Goal: Information Seeking & Learning: Get advice/opinions

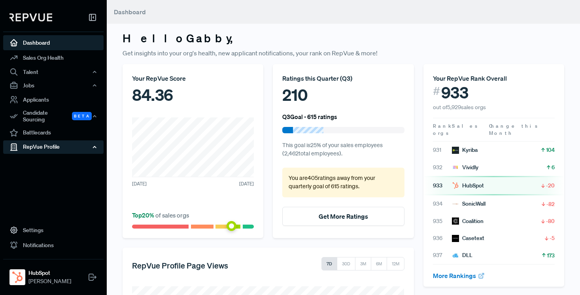
click at [44, 141] on div "RepVue Profile" at bounding box center [53, 146] width 100 height 13
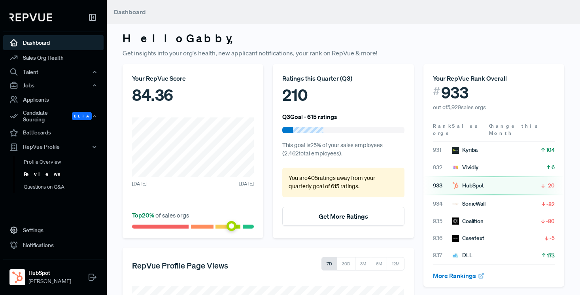
click at [40, 171] on link "Reviews" at bounding box center [64, 174] width 100 height 13
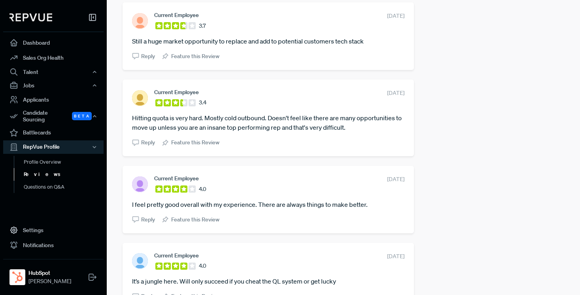
scroll to position [299, 0]
click at [269, 126] on article "Hitting quota is very hard. Mostly cold outbound. Doesn't feel like there are m…" at bounding box center [268, 122] width 272 height 19
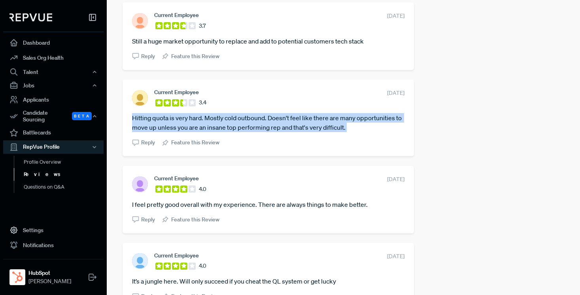
click at [269, 126] on article "Hitting quota is very hard. Mostly cold outbound. Doesn't feel like there are m…" at bounding box center [268, 122] width 272 height 19
click at [277, 118] on article "Hitting quota is very hard. Mostly cold outbound. Doesn't feel like there are m…" at bounding box center [268, 122] width 272 height 19
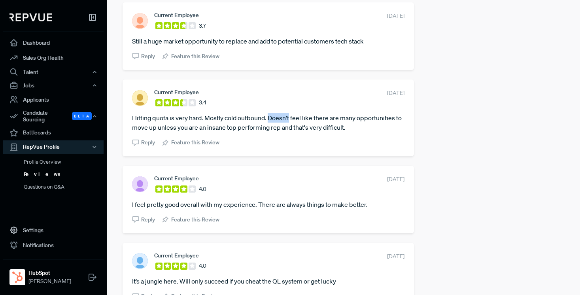
click at [277, 118] on article "Hitting quota is very hard. Mostly cold outbound. Doesn't feel like there are m…" at bounding box center [268, 122] width 272 height 19
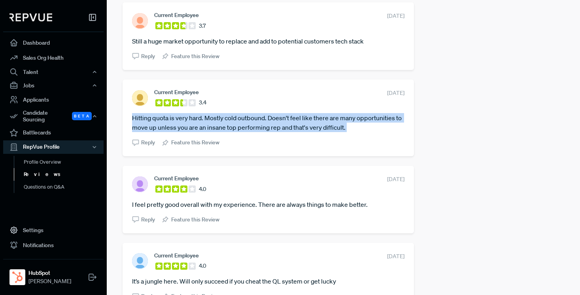
click at [277, 118] on article "Hitting quota is very hard. Mostly cold outbound. Doesn't feel like there are m…" at bounding box center [268, 122] width 272 height 19
click at [270, 125] on article "Hitting quota is very hard. Mostly cold outbound. Doesn't feel like there are m…" at bounding box center [268, 122] width 272 height 19
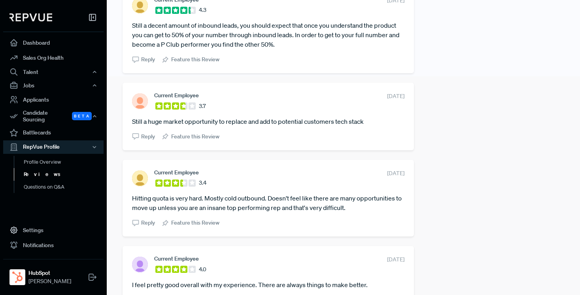
scroll to position [218, 0]
click at [241, 121] on article "Still a huge market opportunity to replace and add to potential customers tech …" at bounding box center [268, 121] width 272 height 9
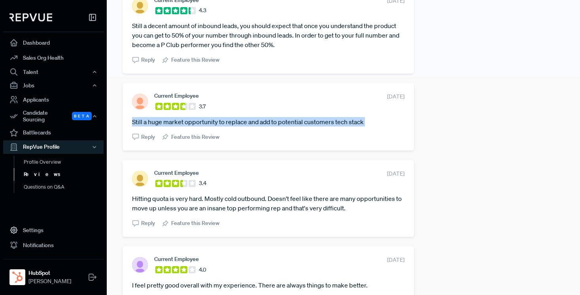
click at [241, 121] on article "Still a huge market opportunity to replace and add to potential customers tech …" at bounding box center [268, 121] width 272 height 9
click at [257, 121] on article "Still a huge market opportunity to replace and add to potential customers tech …" at bounding box center [268, 121] width 272 height 9
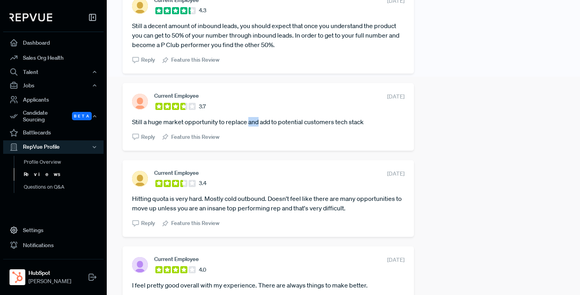
click at [257, 121] on article "Still a huge market opportunity to replace and add to potential customers tech …" at bounding box center [268, 121] width 272 height 9
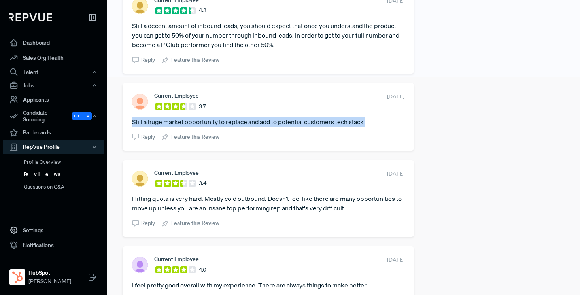
click at [257, 121] on article "Still a huge market opportunity to replace and add to potential customers tech …" at bounding box center [268, 121] width 272 height 9
click at [251, 122] on article "Still a huge market opportunity to replace and add to potential customers tech …" at bounding box center [268, 121] width 272 height 9
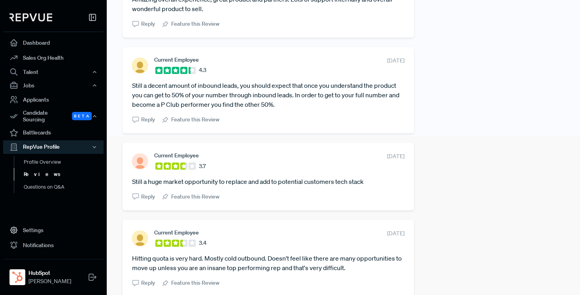
scroll to position [156, 0]
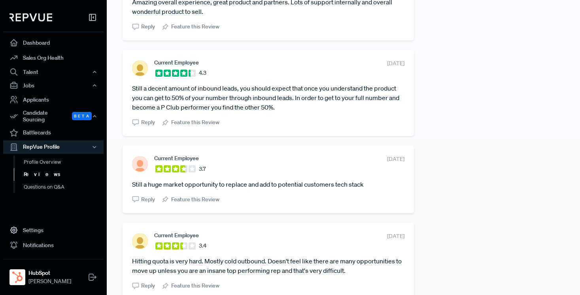
click at [248, 98] on article "Still a decent amount of inbound leads, you should expect that once you underst…" at bounding box center [268, 97] width 272 height 28
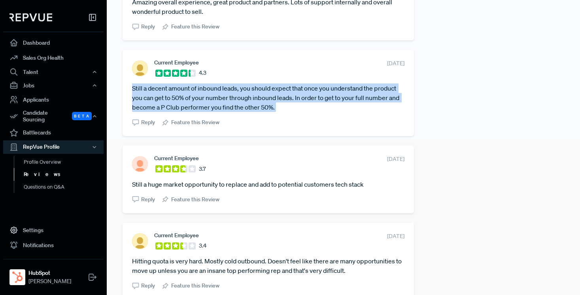
click at [248, 98] on article "Still a decent amount of inbound leads, you should expect that once you underst…" at bounding box center [268, 97] width 272 height 28
click at [258, 99] on article "Still a decent amount of inbound leads, you should expect that once you underst…" at bounding box center [268, 97] width 272 height 28
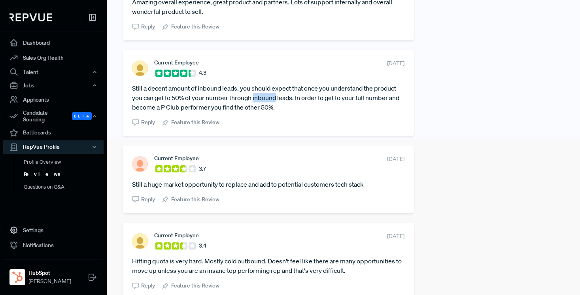
click at [258, 99] on article "Still a decent amount of inbound leads, you should expect that once you underst…" at bounding box center [268, 97] width 272 height 28
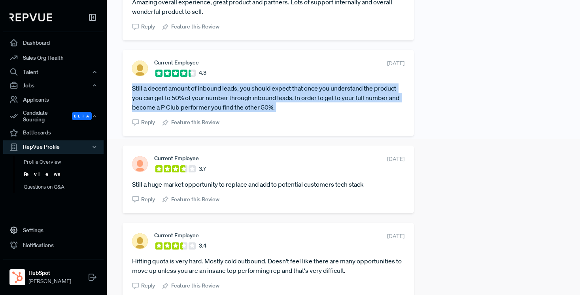
click at [258, 99] on article "Still a decent amount of inbound leads, you should expect that once you underst…" at bounding box center [268, 97] width 272 height 28
click at [261, 105] on article "Still a decent amount of inbound leads, you should expect that once you underst…" at bounding box center [268, 97] width 272 height 28
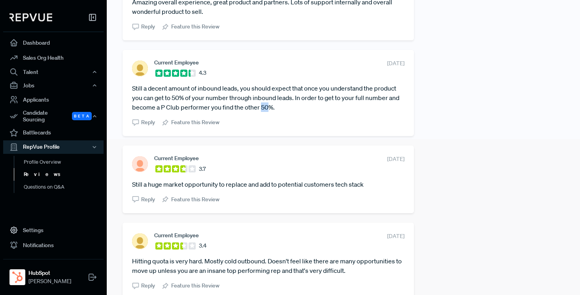
click at [261, 105] on article "Still a decent amount of inbound leads, you should expect that once you underst…" at bounding box center [268, 97] width 272 height 28
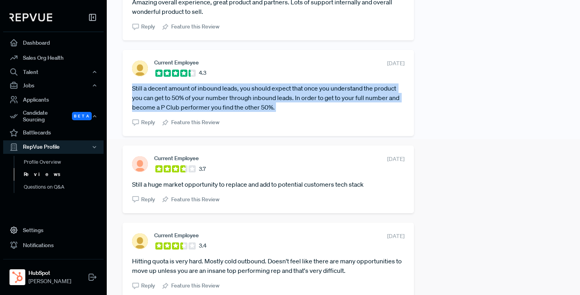
click at [261, 105] on article "Still a decent amount of inbound leads, you should expect that once you underst…" at bounding box center [268, 97] width 272 height 28
click at [266, 106] on article "Still a decent amount of inbound leads, you should expect that once you underst…" at bounding box center [268, 97] width 272 height 28
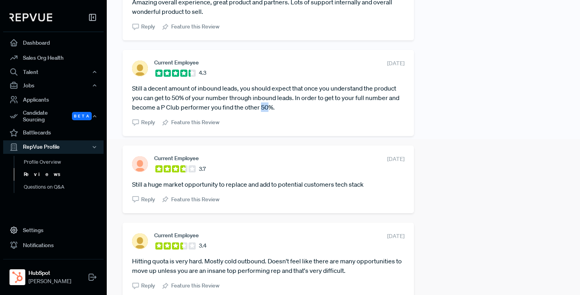
click at [266, 106] on article "Still a decent amount of inbound leads, you should expect that once you underst…" at bounding box center [268, 97] width 272 height 28
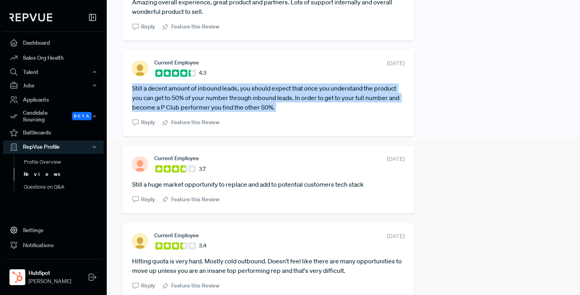
click at [266, 106] on article "Still a decent amount of inbound leads, you should expect that once you underst…" at bounding box center [268, 97] width 272 height 28
click at [261, 99] on article "Still a decent amount of inbound leads, you should expect that once you underst…" at bounding box center [268, 97] width 272 height 28
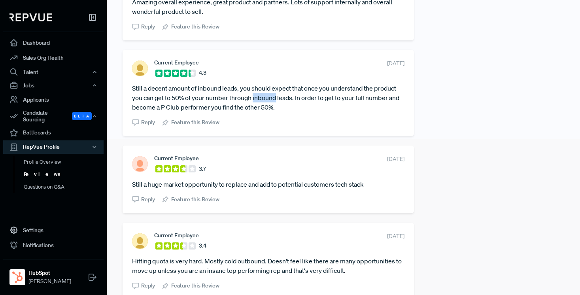
click at [261, 99] on article "Still a decent amount of inbound leads, you should expect that once you underst…" at bounding box center [268, 97] width 272 height 28
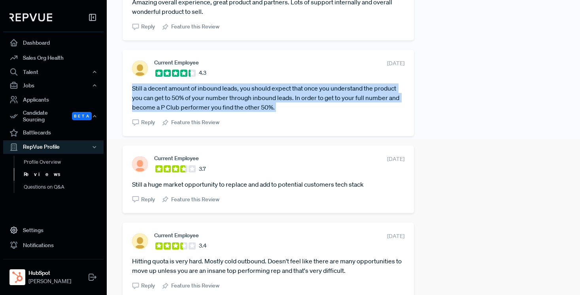
click at [261, 99] on article "Still a decent amount of inbound leads, you should expect that once you underst…" at bounding box center [268, 97] width 272 height 28
click at [257, 107] on article "Still a decent amount of inbound leads, you should expect that once you underst…" at bounding box center [268, 97] width 272 height 28
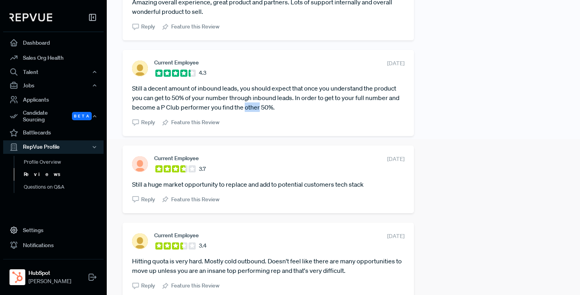
click at [257, 107] on article "Still a decent amount of inbound leads, you should expect that once you underst…" at bounding box center [268, 97] width 272 height 28
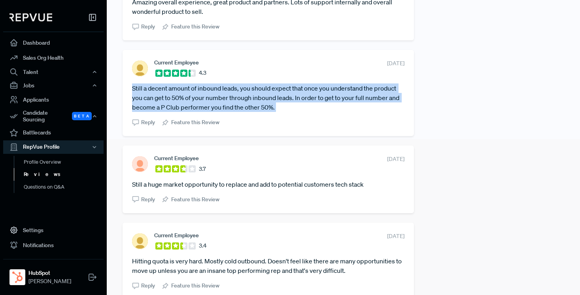
click at [257, 107] on article "Still a decent amount of inbound leads, you should expect that once you underst…" at bounding box center [268, 97] width 272 height 28
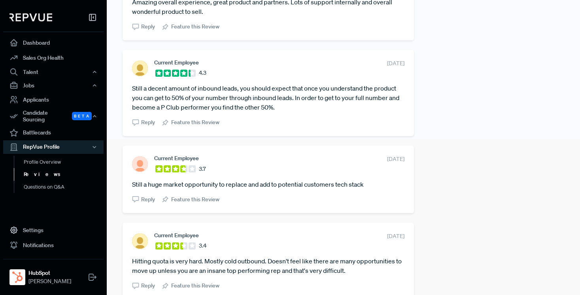
click at [252, 100] on article "Still a decent amount of inbound leads, you should expect that once you underst…" at bounding box center [268, 97] width 272 height 28
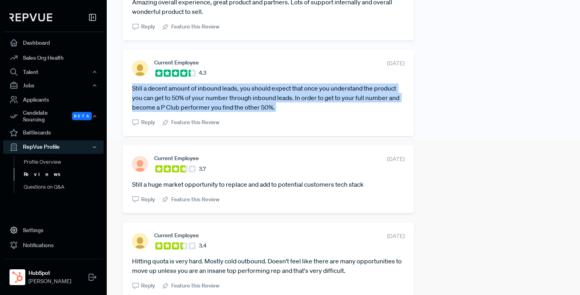
drag, startPoint x: 252, startPoint y: 100, endPoint x: 247, endPoint y: 96, distance: 6.2
click at [247, 96] on article "Still a decent amount of inbound leads, you should expect that once you underst…" at bounding box center [268, 97] width 272 height 28
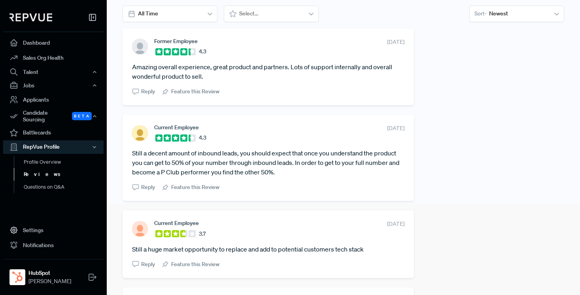
scroll to position [78, 0]
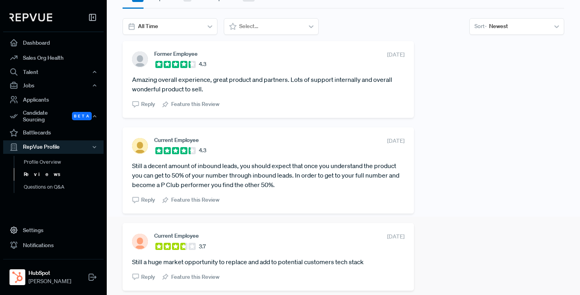
click at [247, 81] on article "Amazing overall experience, great product and partners. Lots of support interna…" at bounding box center [268, 84] width 272 height 19
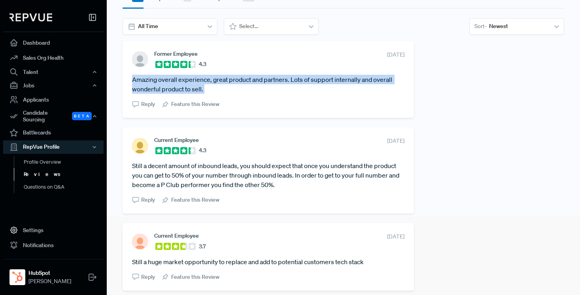
click at [247, 81] on article "Amazing overall experience, great product and partners. Lots of support interna…" at bounding box center [268, 84] width 272 height 19
click at [249, 89] on article "Amazing overall experience, great product and partners. Lots of support interna…" at bounding box center [268, 84] width 272 height 19
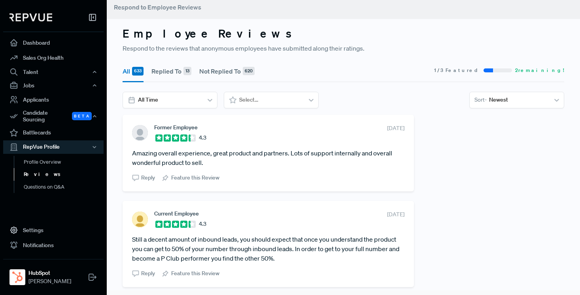
scroll to position [0, 0]
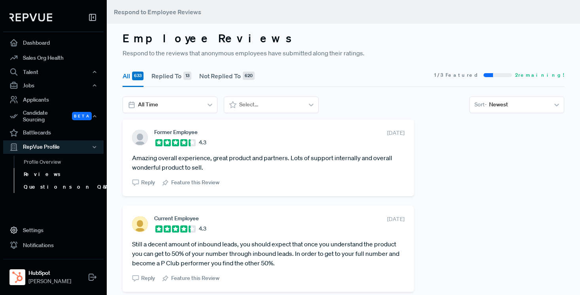
click at [57, 183] on link "Questions on Q&A" at bounding box center [64, 187] width 100 height 13
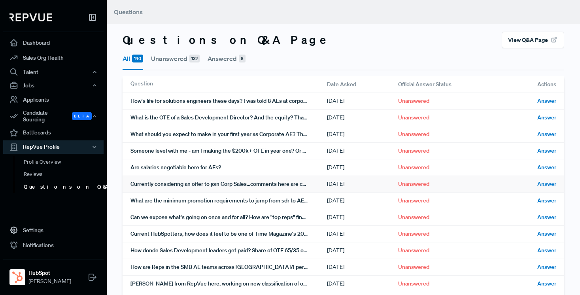
click at [194, 184] on div "Currently considering an offer to join Corp Sales…comments here are concerning.…" at bounding box center [228, 184] width 196 height 16
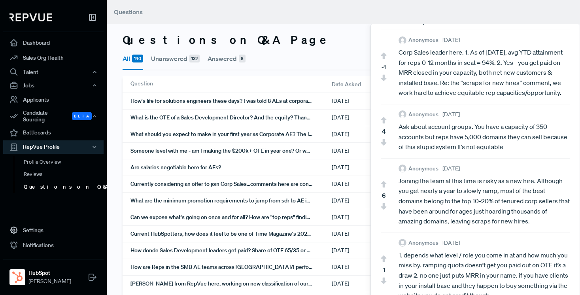
scroll to position [193, 0]
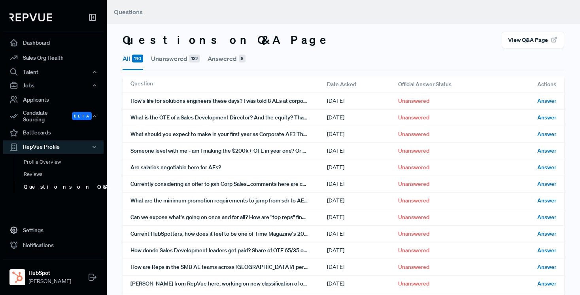
click at [313, 46] on div "Questions on Q&A Page View Q&A Page" at bounding box center [342, 40] width 441 height 17
click at [254, 147] on div "Someone level with me - am I making the $200k+ OTE in year one? Or what is a mo…" at bounding box center [228, 151] width 196 height 16
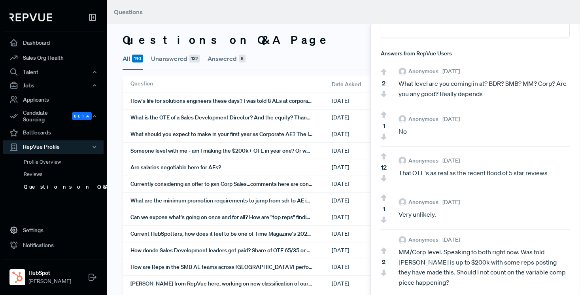
scroll to position [171, 0]
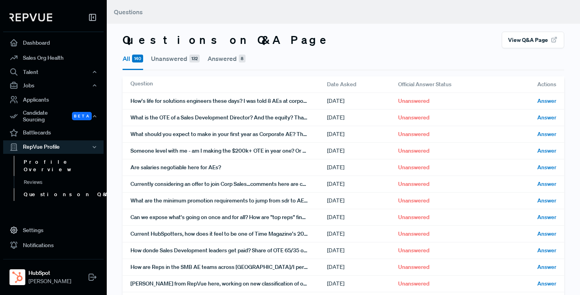
click at [57, 162] on link "Profile Overview" at bounding box center [64, 166] width 100 height 20
